Goal: Transaction & Acquisition: Purchase product/service

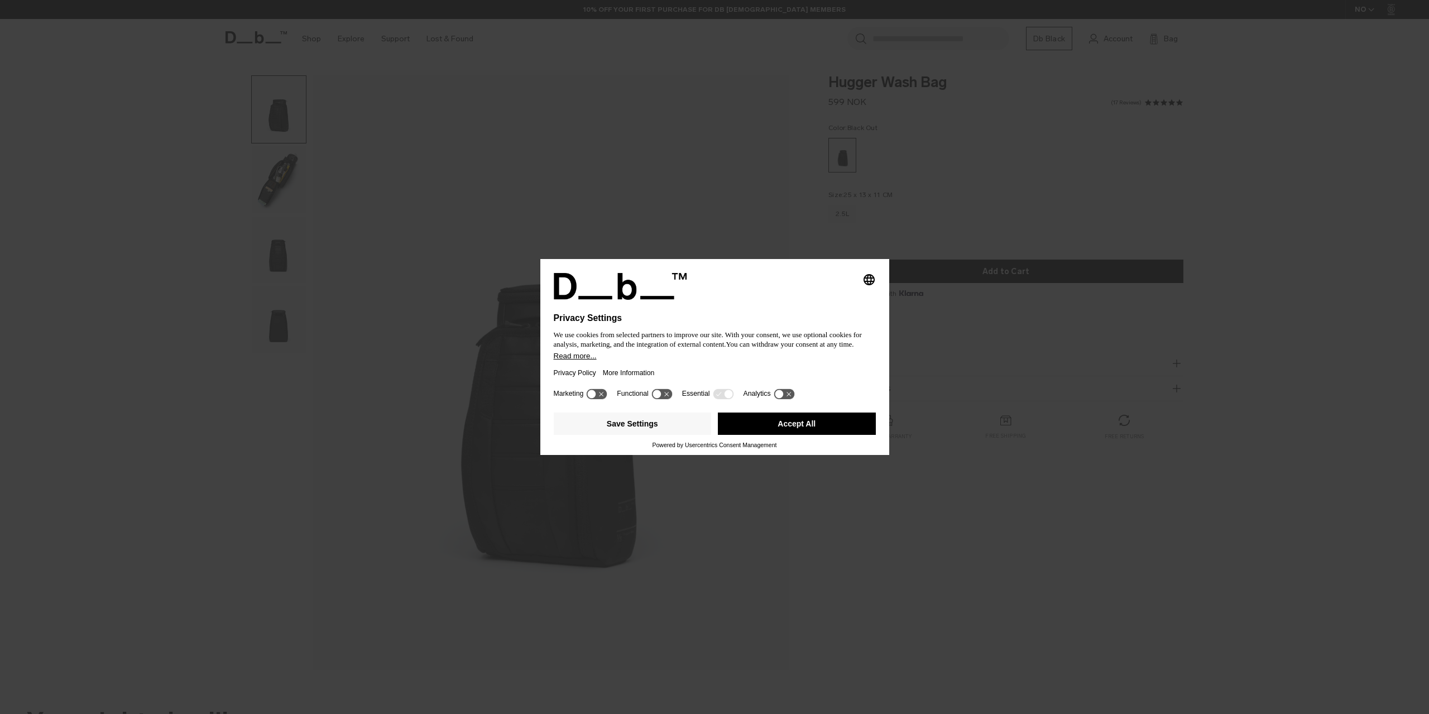
click at [867, 269] on div "Selecting an option will immediately change the language Privacy Settings We us…" at bounding box center [714, 322] width 349 height 126
click at [867, 276] on icon "Select language" at bounding box center [868, 279] width 13 height 13
click at [861, 285] on rect "English" at bounding box center [859, 286] width 11 height 11
click at [866, 279] on icon "Select language" at bounding box center [868, 279] width 13 height 13
drag, startPoint x: 609, startPoint y: 455, endPoint x: 682, endPoint y: 427, distance: 78.5
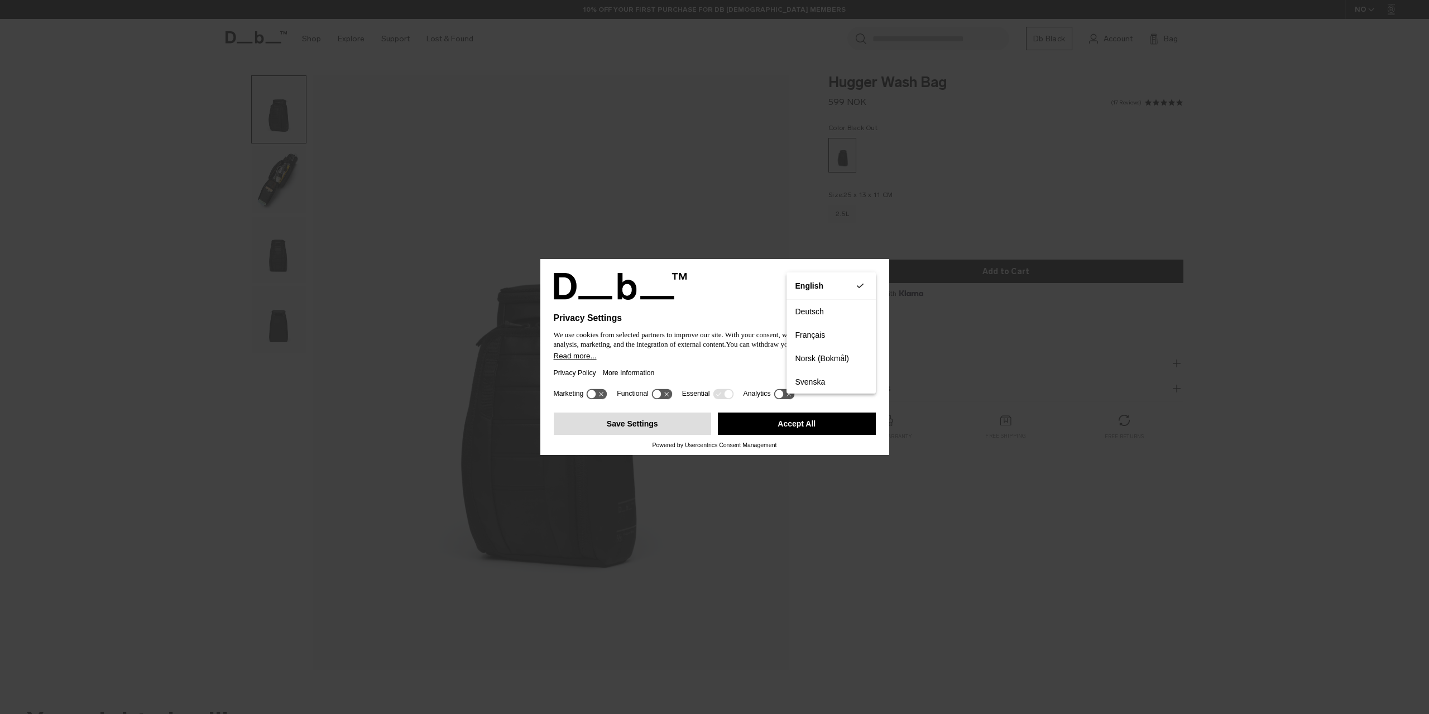
click at [609, 455] on div "Privacy Settings We use cookies from selected partners to improve our site. Wit…" at bounding box center [714, 357] width 1429 height 714
click at [727, 428] on button "Accept All" at bounding box center [797, 423] width 158 height 22
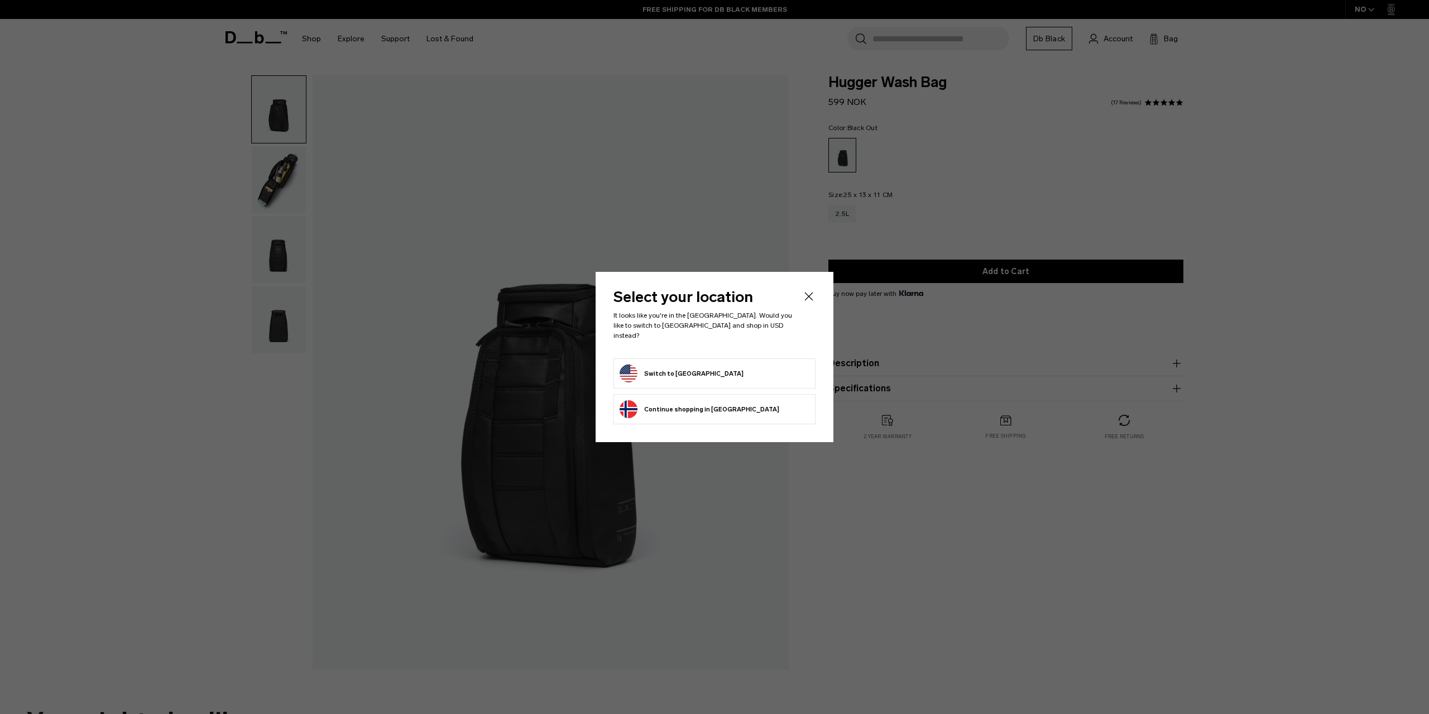
click at [760, 374] on form "Switch to United States" at bounding box center [714, 373] width 190 height 18
click at [633, 366] on button "Switch to United States" at bounding box center [681, 373] width 124 height 18
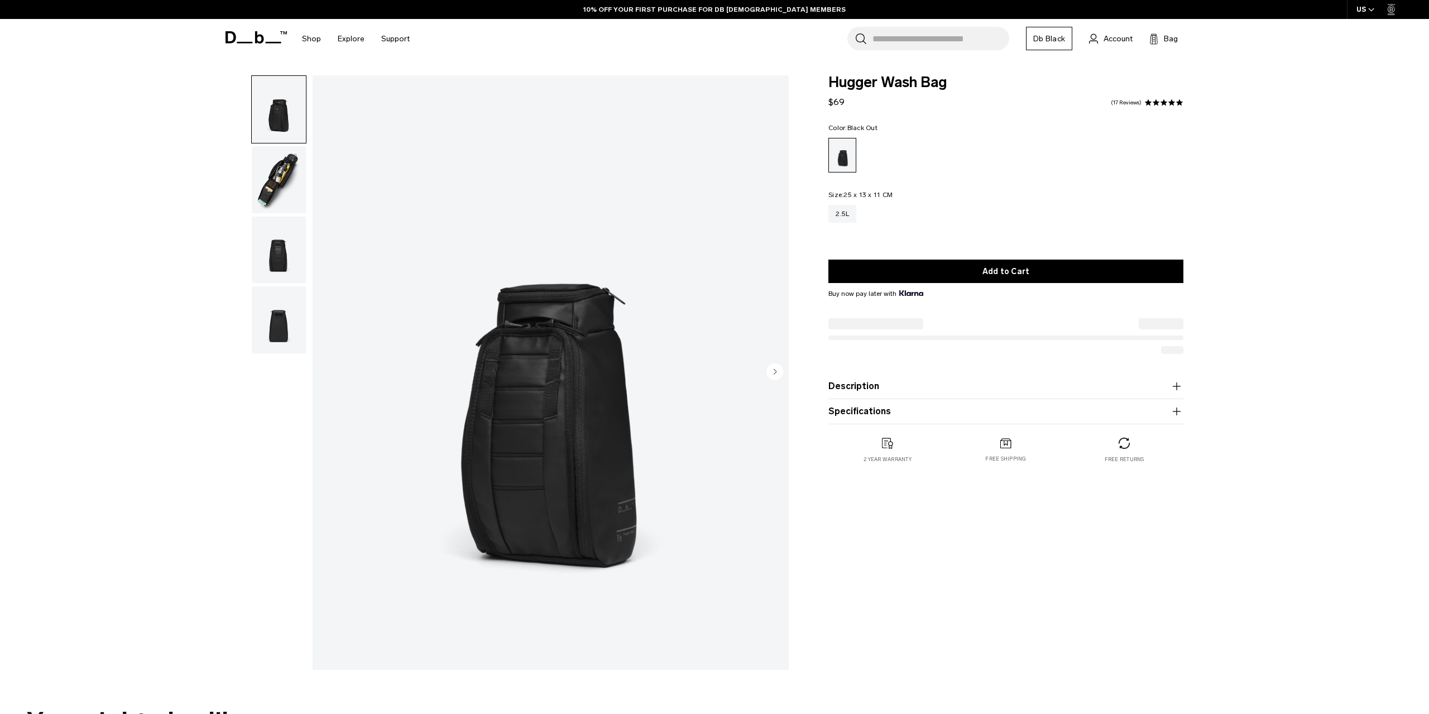
click at [292, 186] on img "button" at bounding box center [279, 179] width 54 height 67
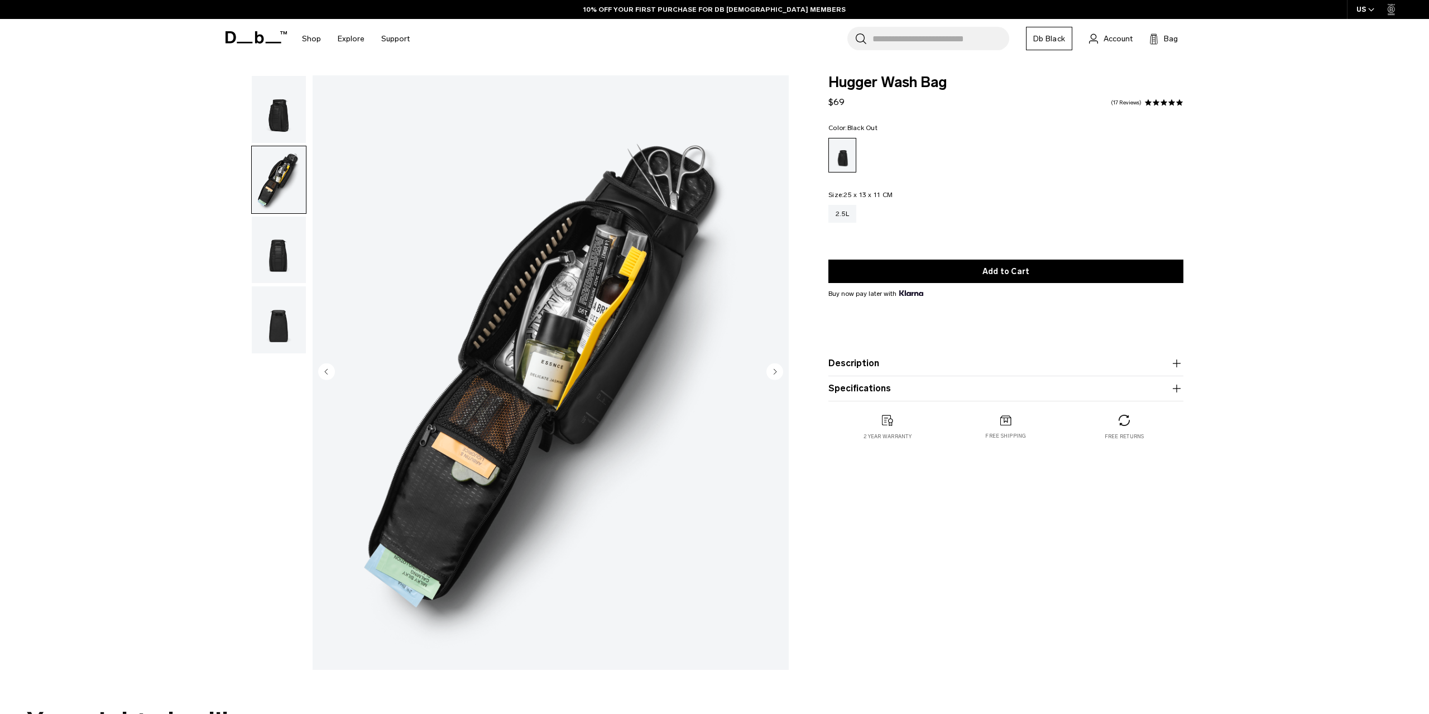
click at [282, 257] on img "button" at bounding box center [279, 250] width 54 height 67
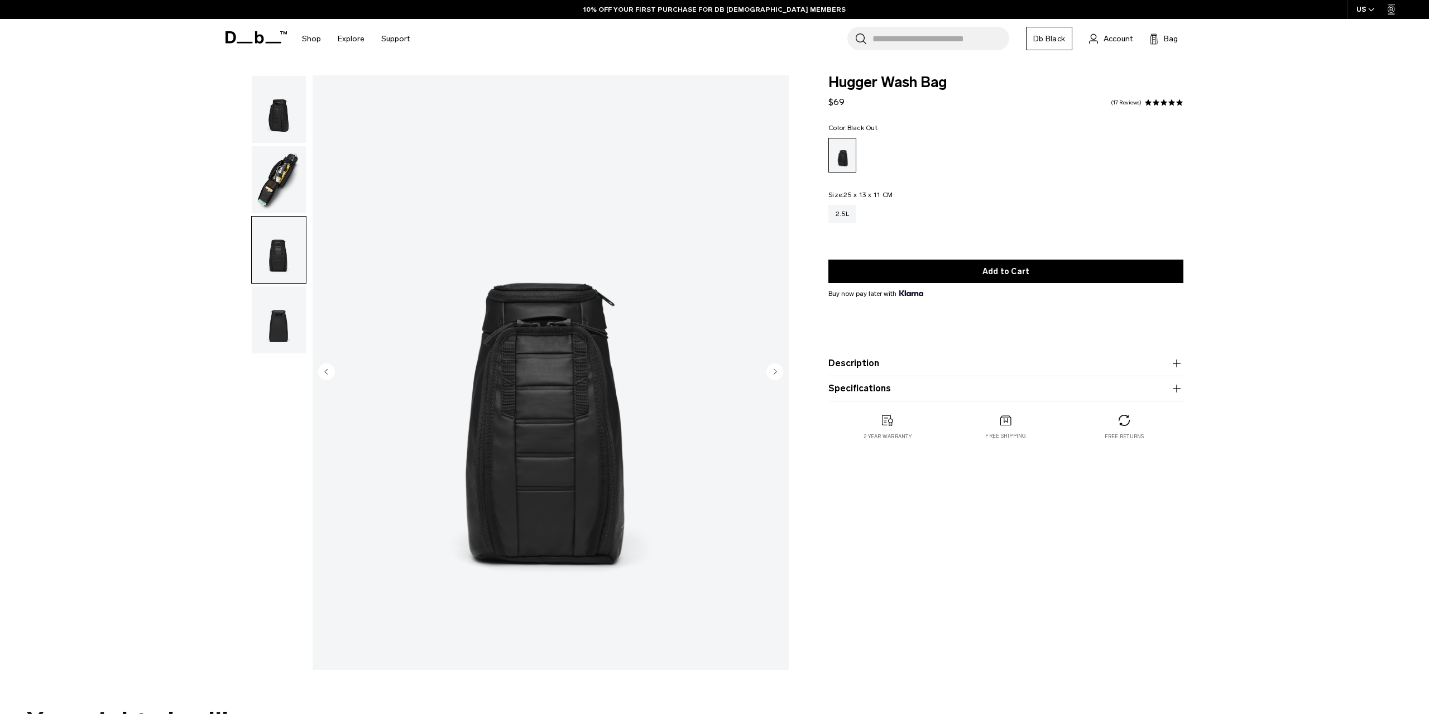
click at [273, 306] on img "button" at bounding box center [279, 319] width 54 height 67
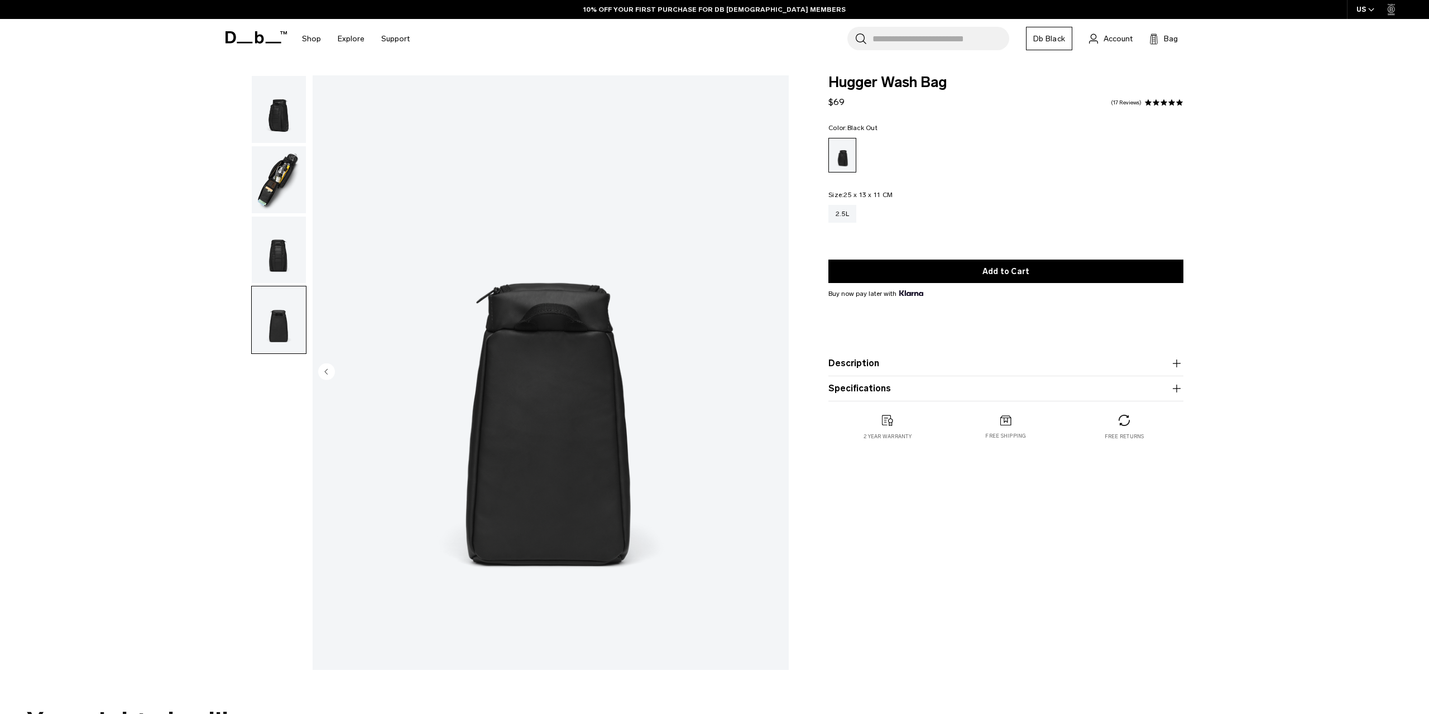
click at [277, 328] on img "button" at bounding box center [279, 319] width 54 height 67
drag, startPoint x: 282, startPoint y: 265, endPoint x: 286, endPoint y: 210, distance: 54.3
click at [282, 265] on img "button" at bounding box center [279, 250] width 54 height 67
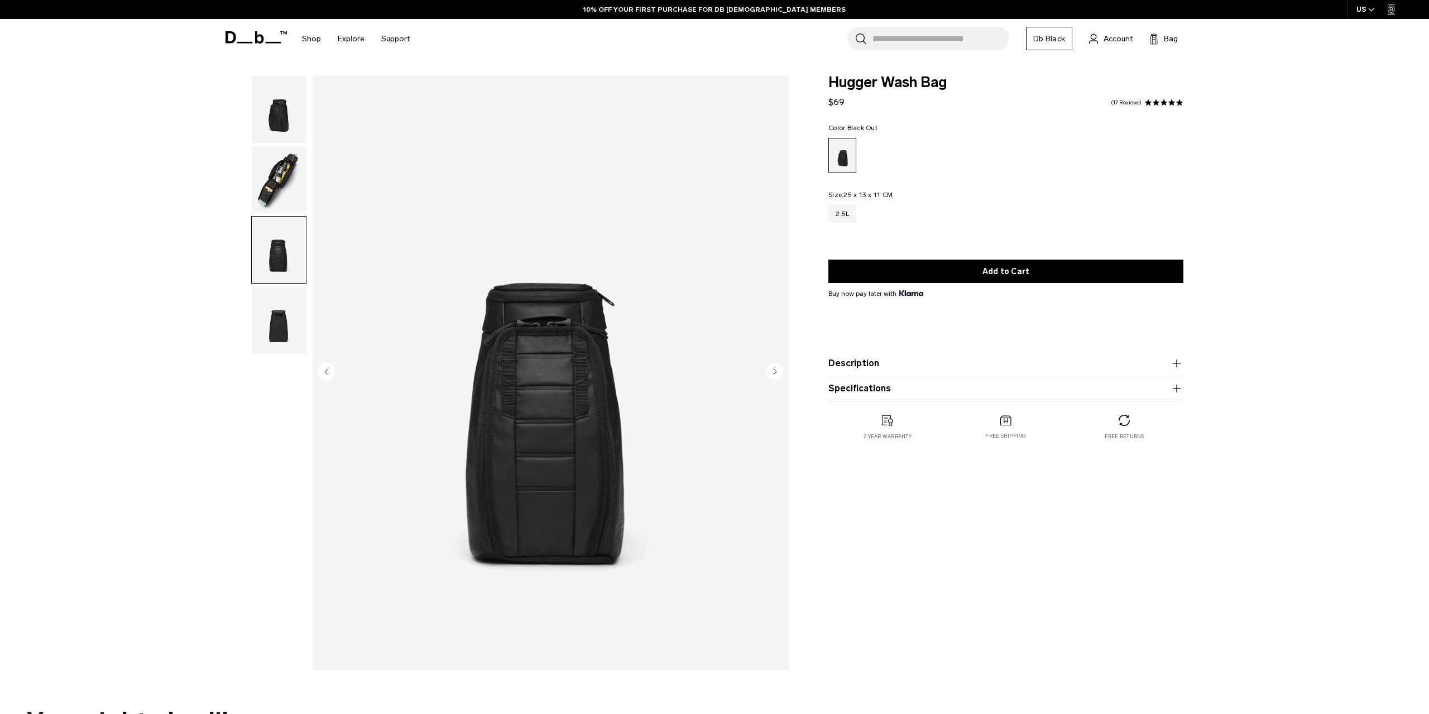
click at [283, 167] on img "button" at bounding box center [279, 179] width 54 height 67
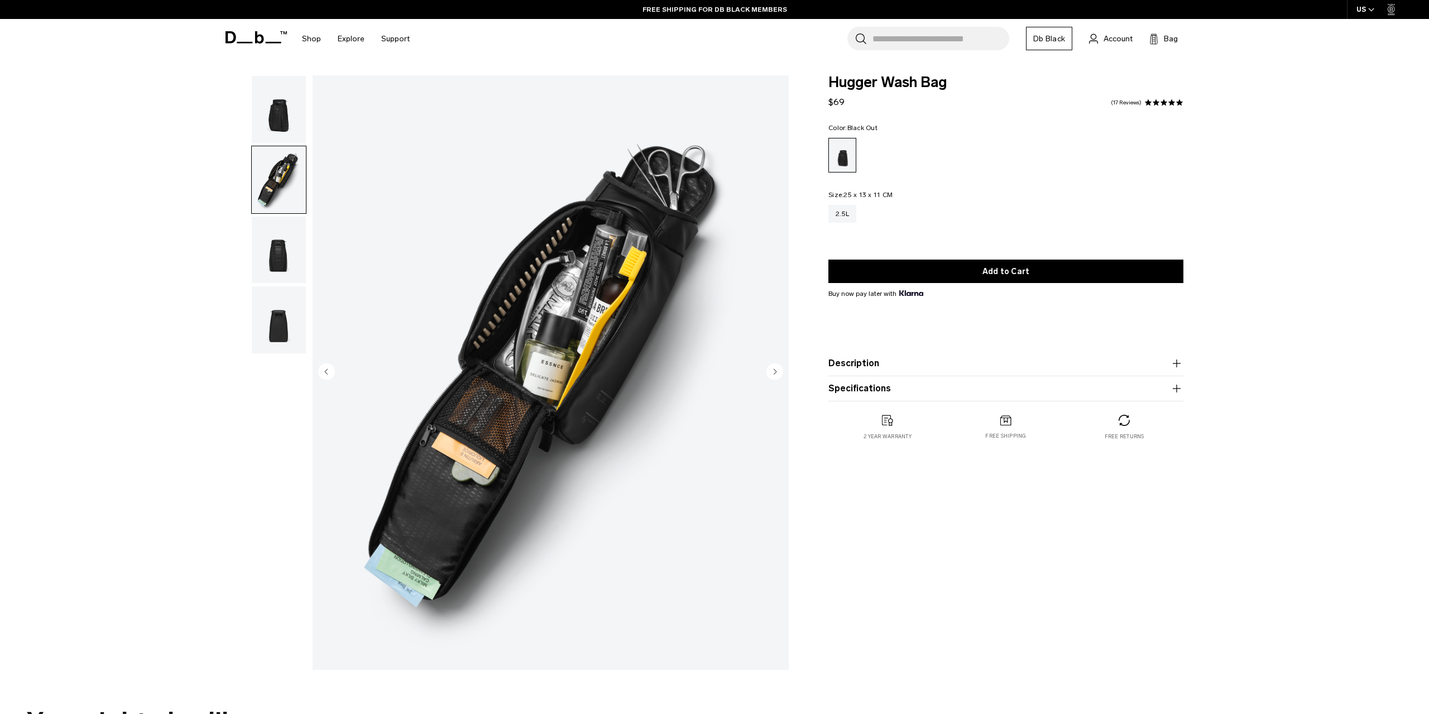
click at [286, 122] on img "button" at bounding box center [279, 109] width 54 height 67
